Goal: Information Seeking & Learning: Learn about a topic

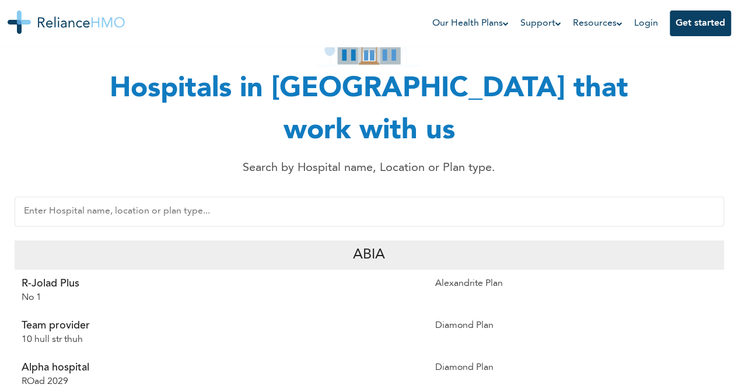
click at [358, 244] on p "Abia" at bounding box center [369, 254] width 32 height 21
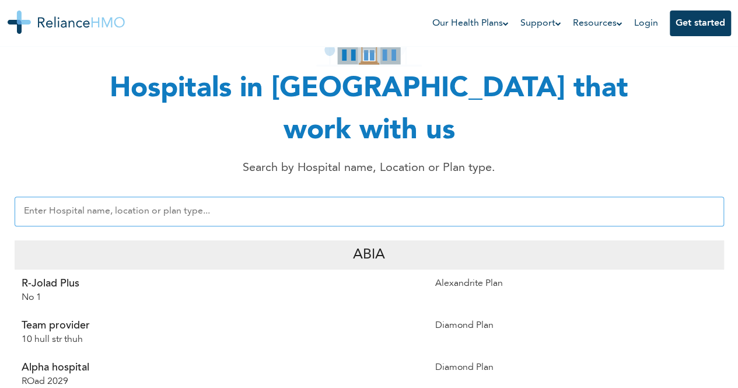
click at [191, 197] on input "text" at bounding box center [369, 212] width 709 height 30
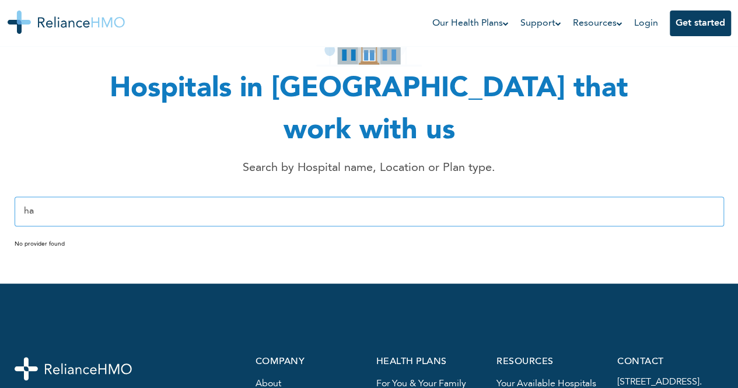
type input "h"
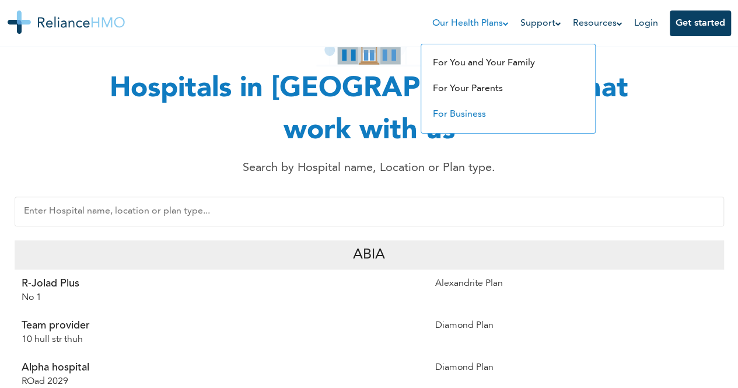
click at [460, 117] on link "For Business" at bounding box center [459, 114] width 53 height 9
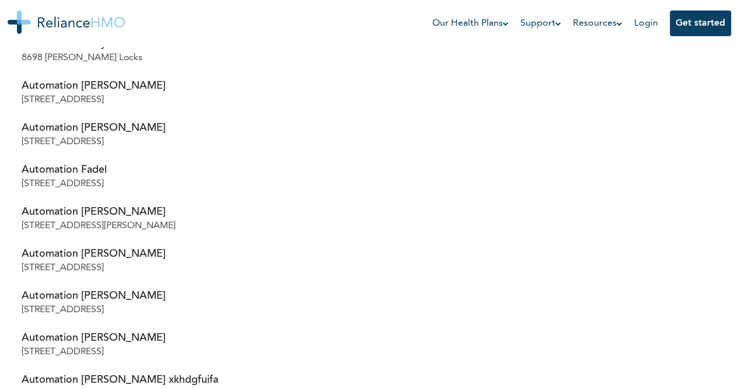
scroll to position [2769, 0]
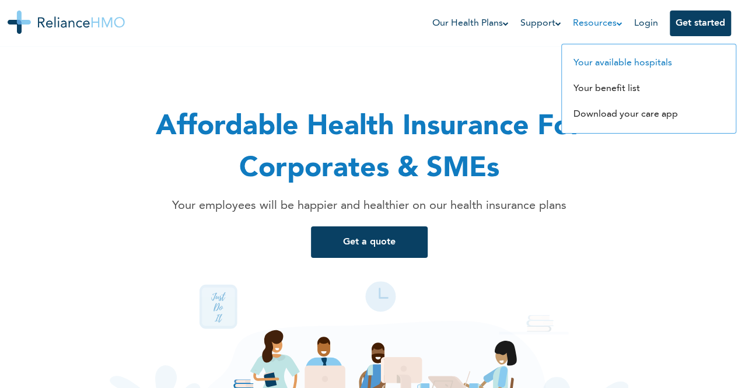
drag, startPoint x: 591, startPoint y: 62, endPoint x: 582, endPoint y: 60, distance: 9.6
click at [582, 60] on link "Your available hospitals" at bounding box center [622, 62] width 99 height 9
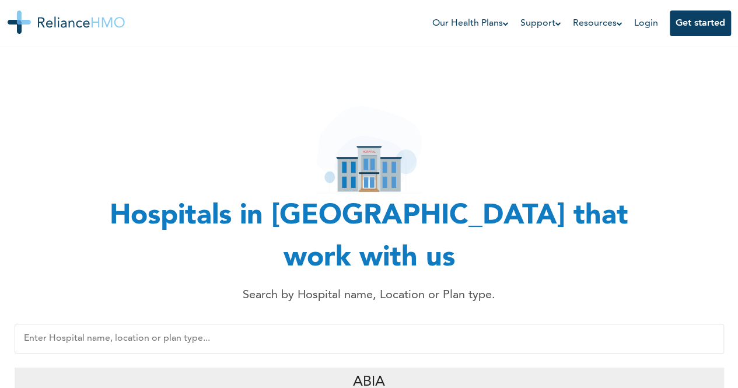
drag, startPoint x: 742, startPoint y: 22, endPoint x: 714, endPoint y: -23, distance: 52.4
click at [714, 0] on html "Our Health Plans For You and Your Family For Your Parents For Business Support …" at bounding box center [369, 194] width 738 height 388
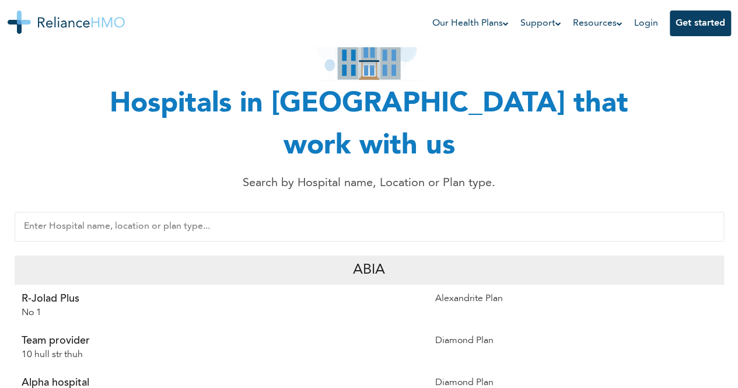
scroll to position [104, 0]
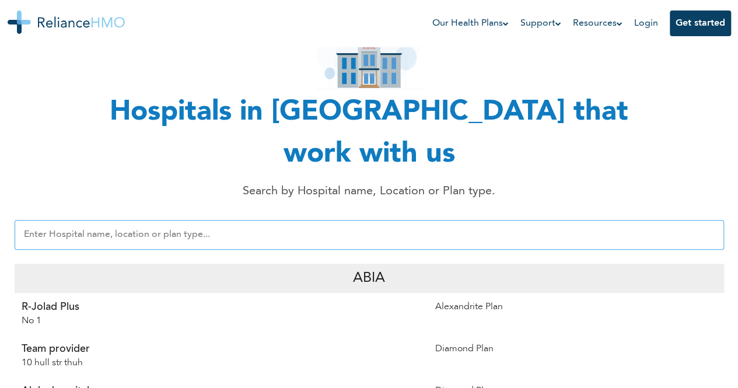
click at [170, 220] on input "text" at bounding box center [369, 235] width 709 height 30
type input "o"
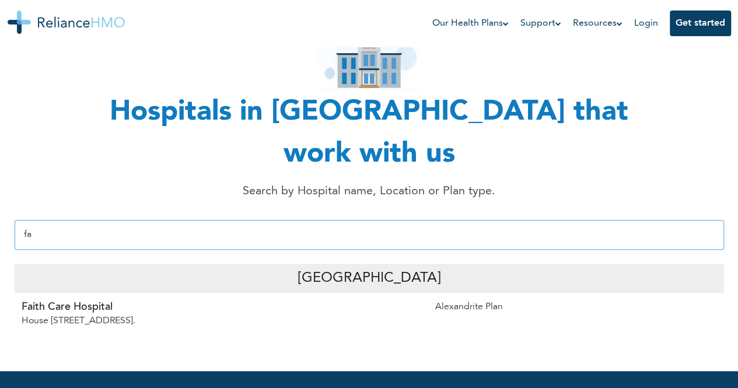
type input "f"
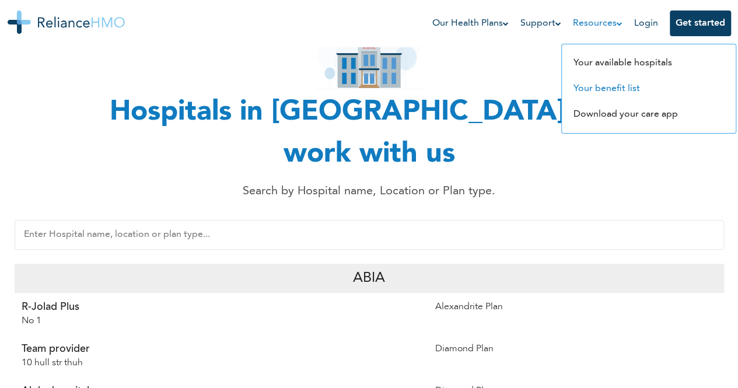
click at [619, 87] on link "Your benefit list" at bounding box center [606, 88] width 66 height 9
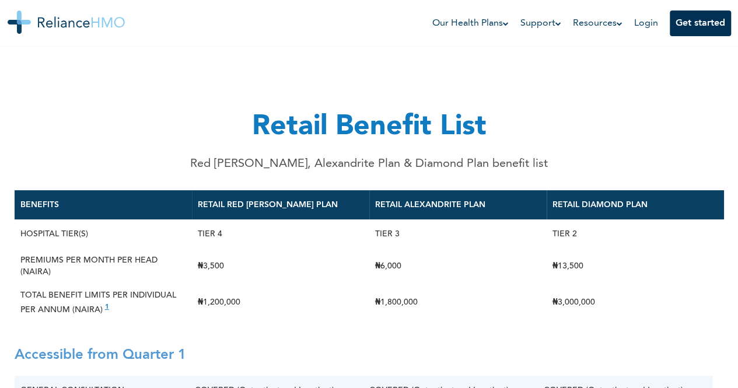
drag, startPoint x: 744, startPoint y: 19, endPoint x: 681, endPoint y: 18, distance: 63.6
click at [681, 18] on html "Our Health Plans For You and Your Family For Your Parents For Business Support …" at bounding box center [369, 194] width 738 height 388
